Goal: Navigation & Orientation: Find specific page/section

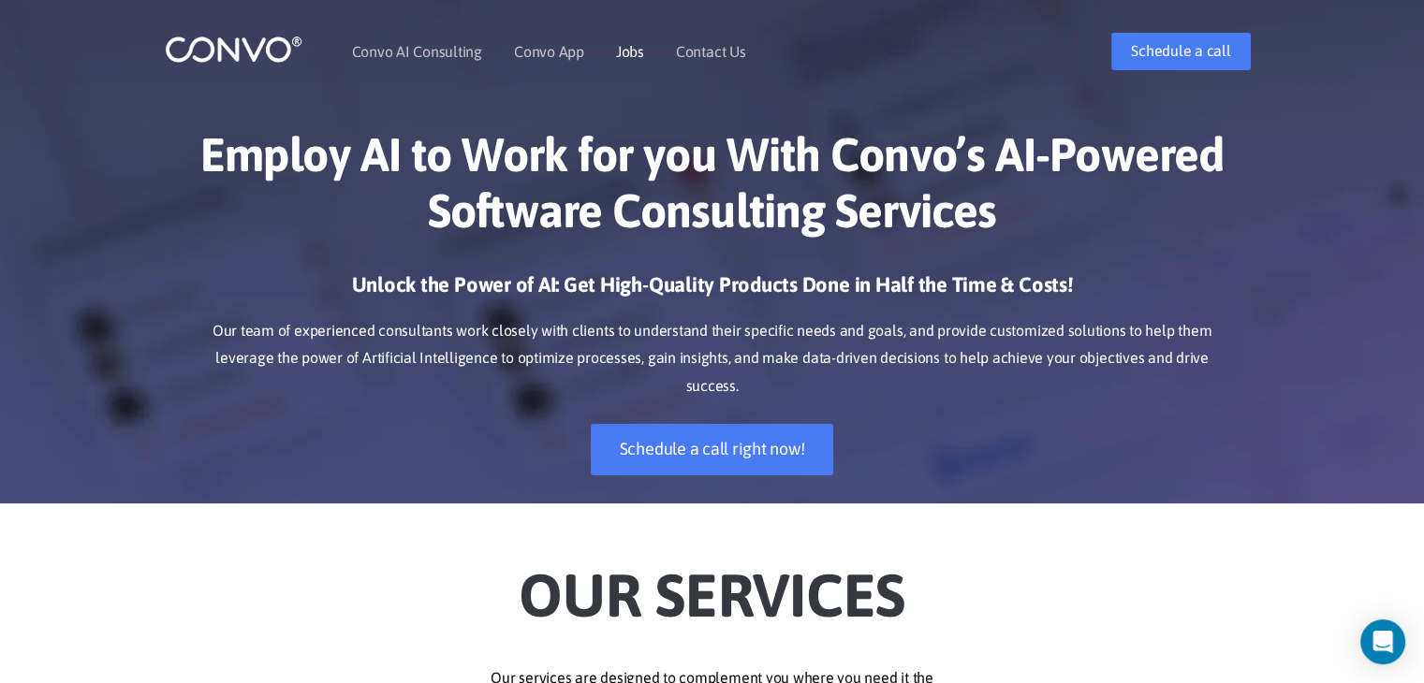
click at [637, 49] on link "Jobs" at bounding box center [630, 51] width 28 height 15
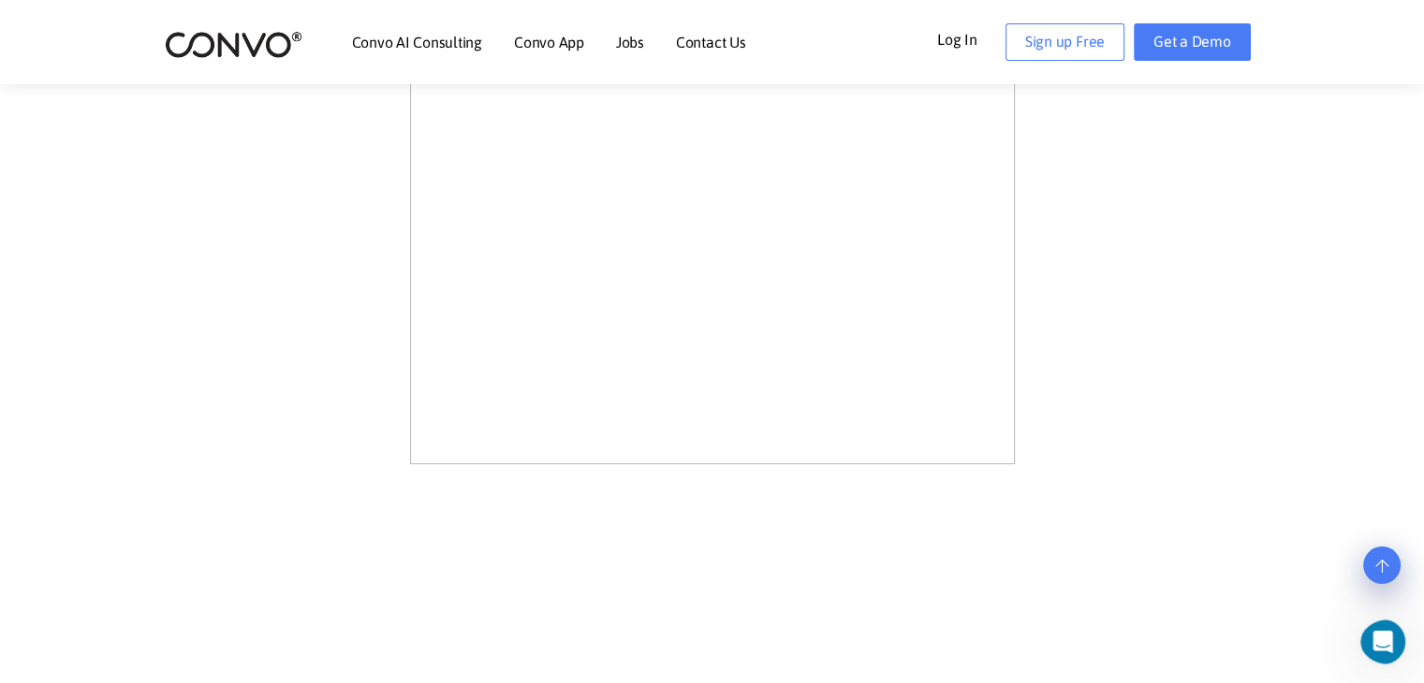
scroll to position [1022, 0]
